Goal: Information Seeking & Learning: Learn about a topic

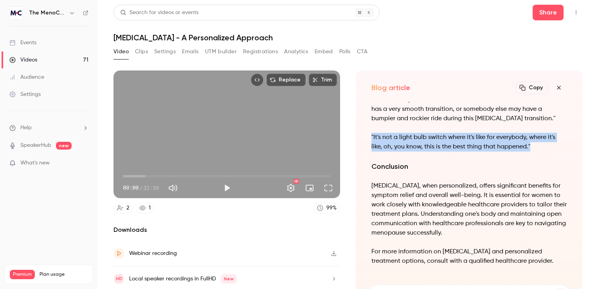
scroll to position [-117, 0]
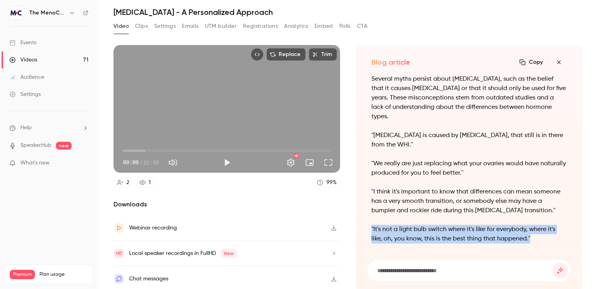
click at [70, 13] on icon "button" at bounding box center [72, 13] width 6 height 6
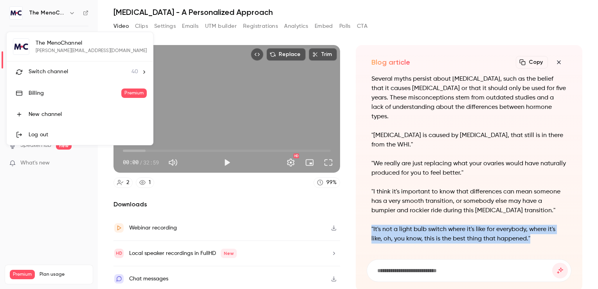
click at [51, 71] on span "Switch channel" at bounding box center [49, 72] width 40 height 8
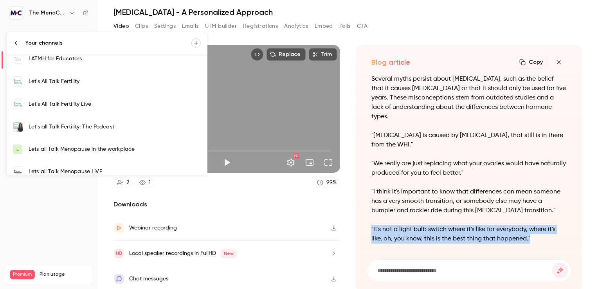
scroll to position [196, 0]
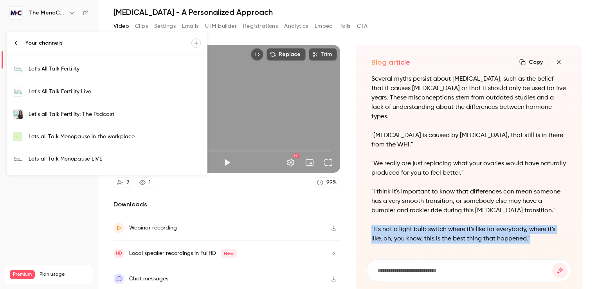
click at [66, 158] on div "Lets all Talk Menopause LIVE" at bounding box center [115, 159] width 172 height 8
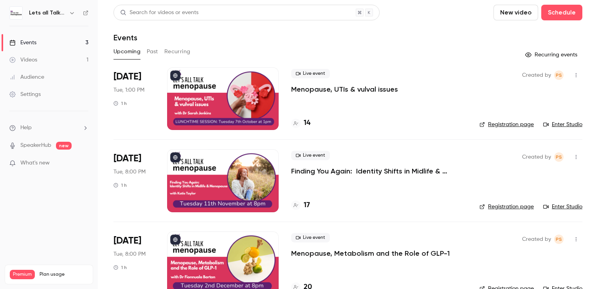
click at [148, 49] on button "Past" at bounding box center [152, 51] width 11 height 13
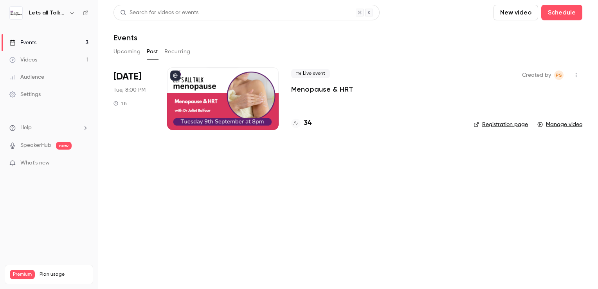
click at [185, 75] on div at bounding box center [223, 98] width 112 height 63
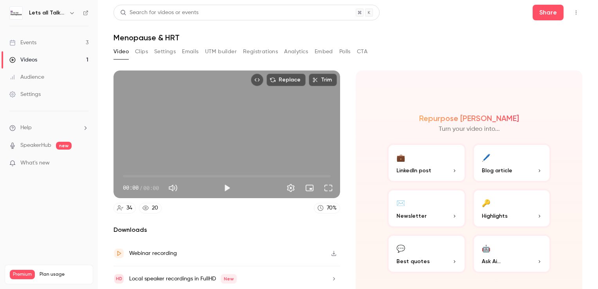
click at [498, 212] on span "Highlights" at bounding box center [495, 216] width 26 height 8
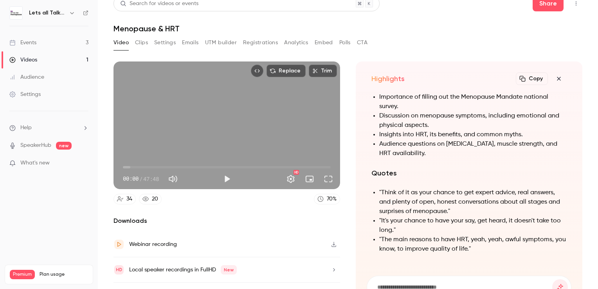
scroll to position [-137, 0]
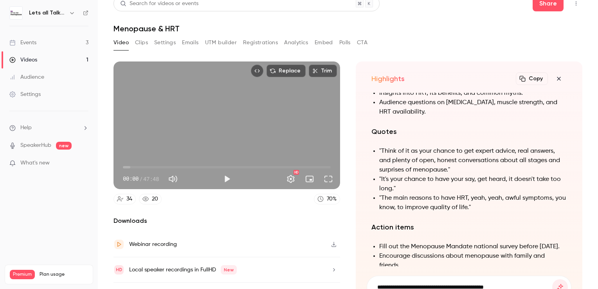
type input "**********"
click at [553, 279] on button "submit" at bounding box center [561, 287] width 16 height 16
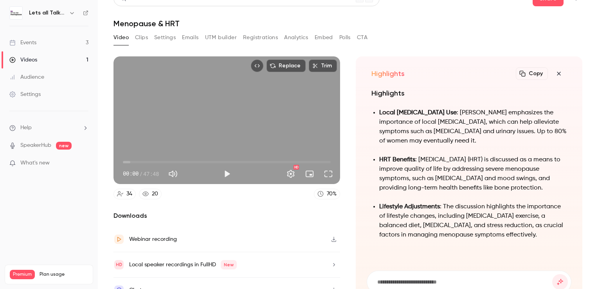
scroll to position [25, 0]
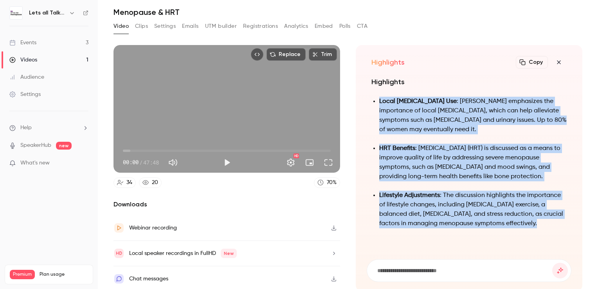
drag, startPoint x: 558, startPoint y: 228, endPoint x: 372, endPoint y: 101, distance: 224.8
click at [372, 101] on ul "Local [MEDICAL_DATA] Use : [PERSON_NAME] emphasizes the importance of local [ME…" at bounding box center [469, 163] width 195 height 132
drag, startPoint x: 372, startPoint y: 101, endPoint x: 390, endPoint y: 104, distance: 18.0
copy ul "Local [MEDICAL_DATA] Use : [PERSON_NAME] emphasizes the importance of local [ME…"
